Goal: Task Accomplishment & Management: Manage account settings

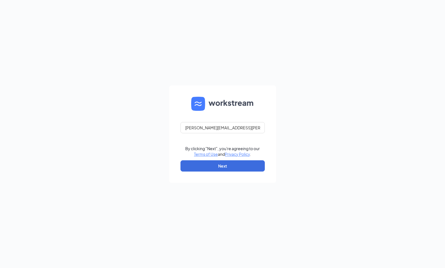
type input "frank.hensley@eatoutnow.net"
click at [226, 164] on button "Next" at bounding box center [222, 165] width 84 height 11
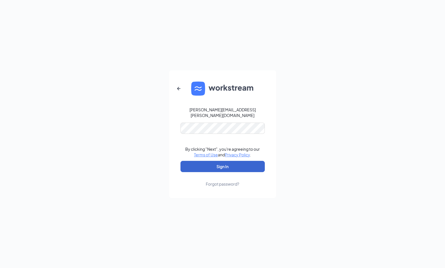
click at [222, 163] on button "Sign In" at bounding box center [222, 166] width 84 height 11
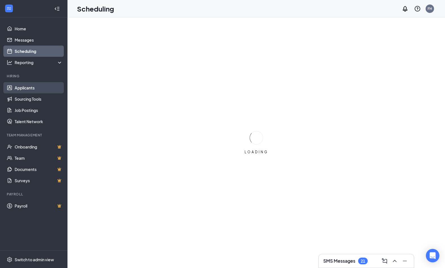
click at [37, 87] on link "Applicants" at bounding box center [39, 87] width 48 height 11
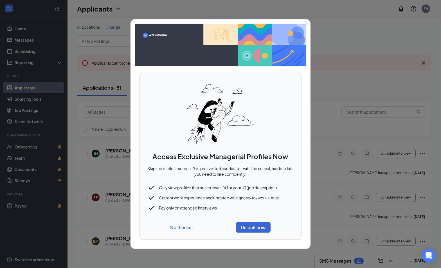
click at [181, 224] on div "No thanks! Unlock now" at bounding box center [220, 226] width 148 height 15
click at [183, 230] on button "No thanks!" at bounding box center [181, 227] width 22 height 6
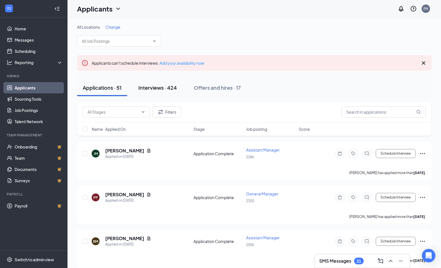
click at [155, 89] on div "Interviews · 424" at bounding box center [157, 87] width 38 height 7
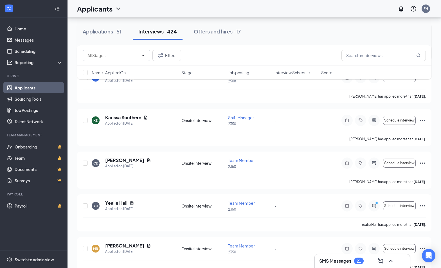
scroll to position [2584, 0]
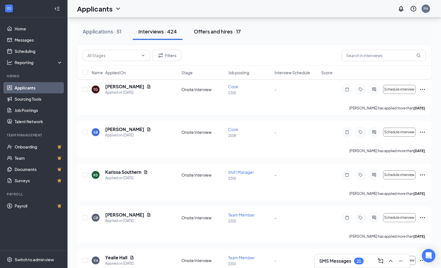
click at [212, 30] on div "Offers and hires · 17" at bounding box center [217, 31] width 47 height 7
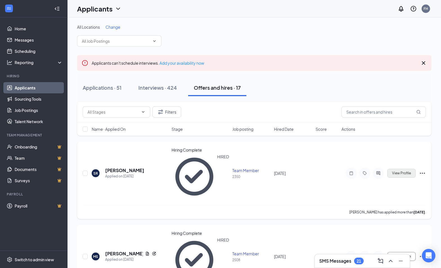
click at [399, 171] on span "View Profile" at bounding box center [401, 173] width 19 height 4
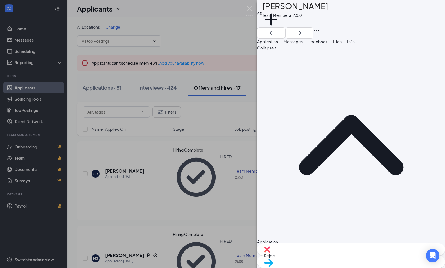
click at [206, 169] on div "SR [PERSON_NAME] Team Member at 2350 Add a tag Application Messages Feedback Fi…" at bounding box center [222, 134] width 445 height 268
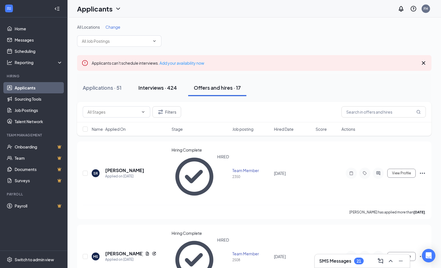
click at [171, 88] on div "Interviews · 424" at bounding box center [157, 87] width 38 height 7
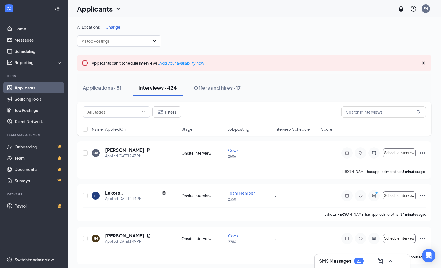
click at [237, 129] on span "Job posting" at bounding box center [238, 129] width 21 height 6
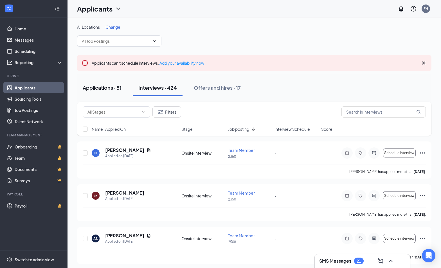
click at [115, 87] on div "Applications · 51" at bounding box center [102, 87] width 39 height 7
